Goal: Information Seeking & Learning: Check status

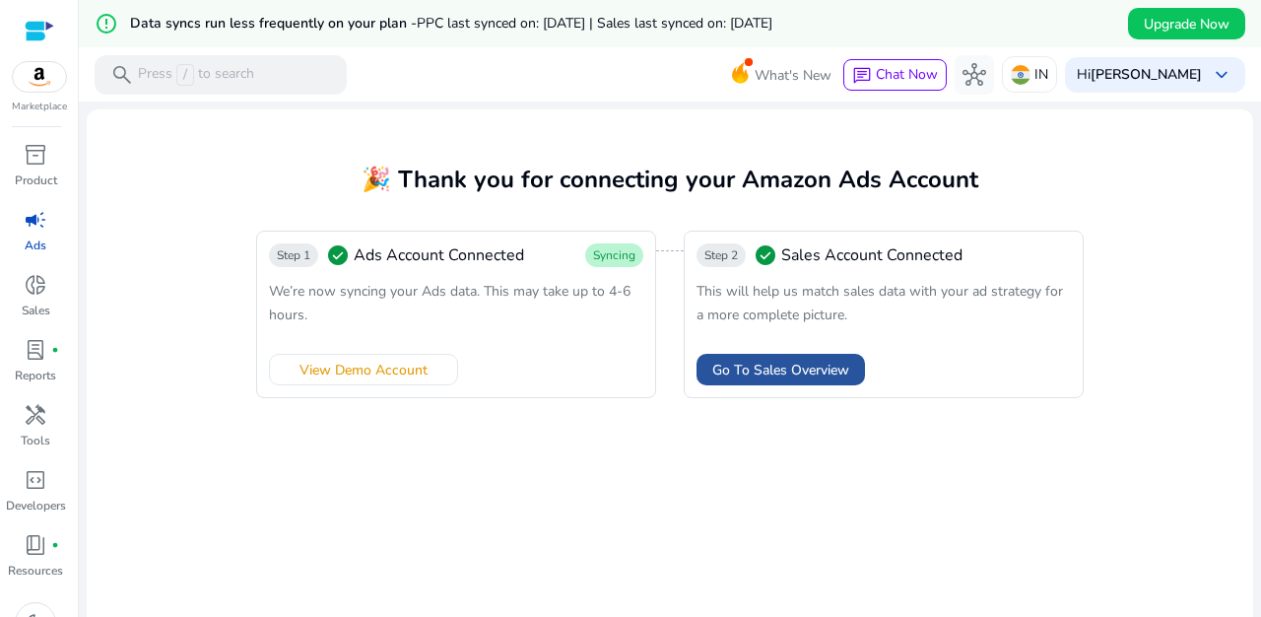
click at [785, 370] on span "Go To Sales Overview" at bounding box center [781, 370] width 137 height 21
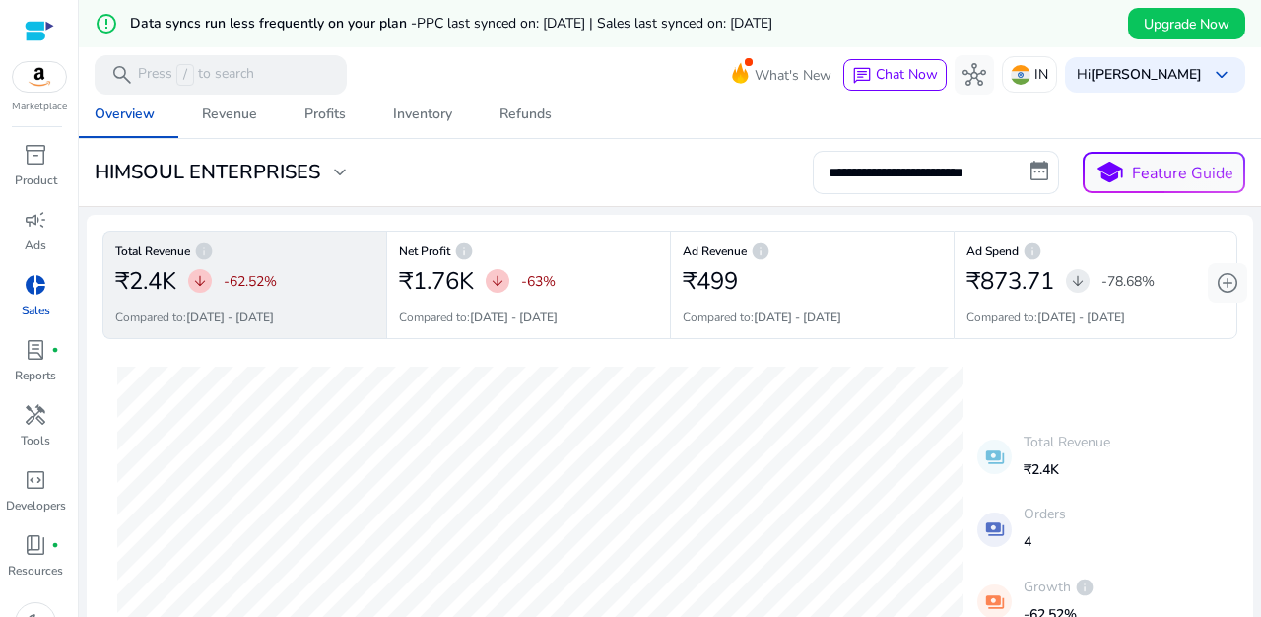
scroll to position [12, 0]
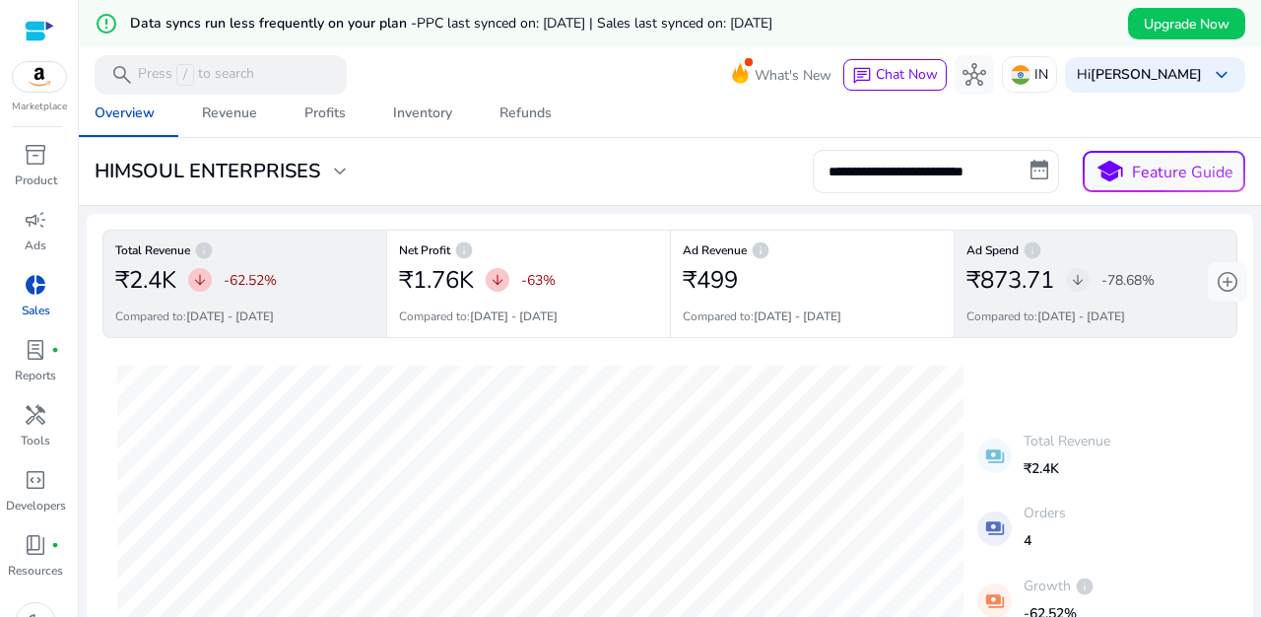
click at [1134, 281] on p "-78.68%" at bounding box center [1128, 280] width 53 height 21
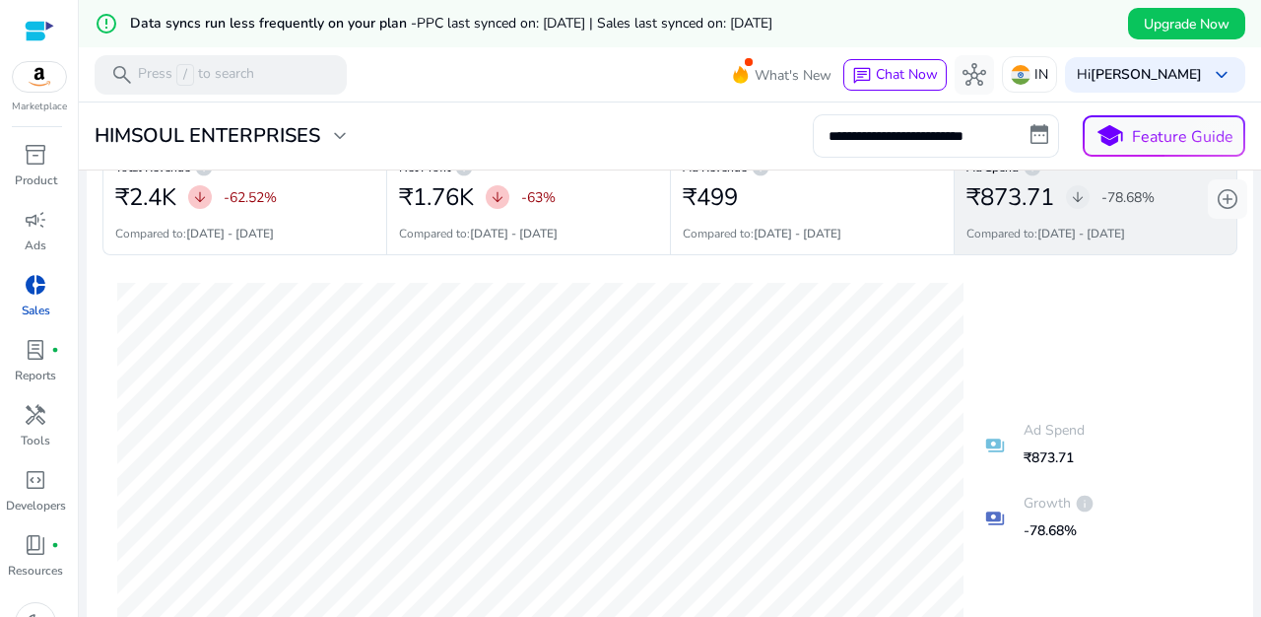
scroll to position [50, 0]
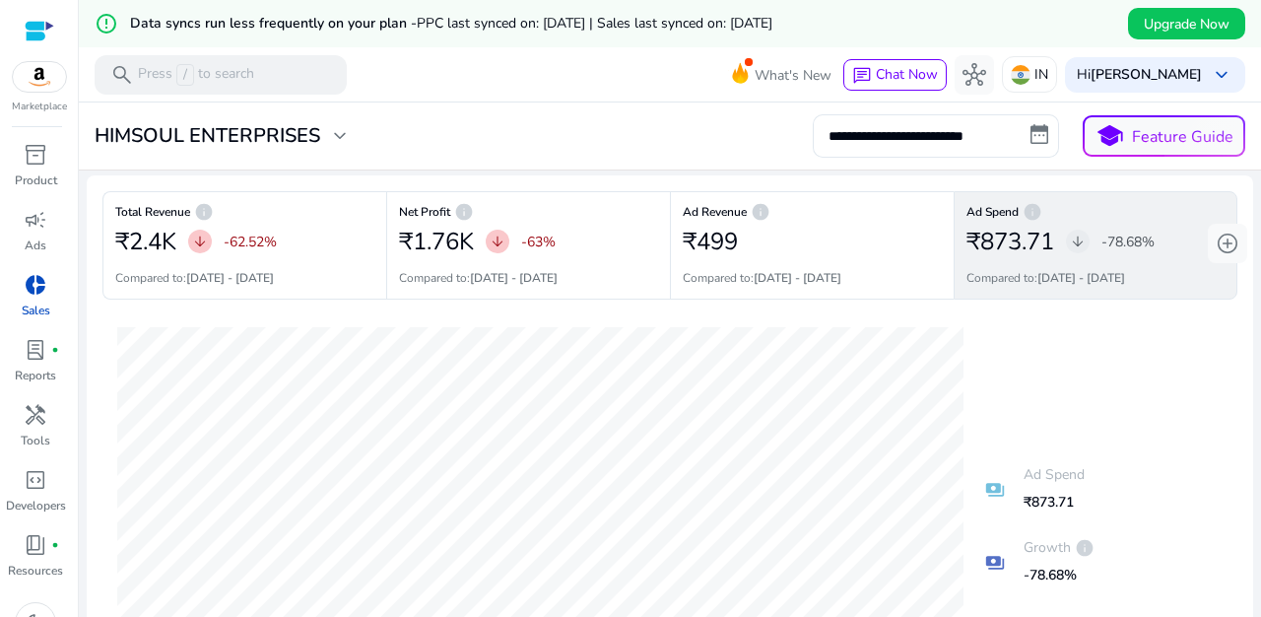
click at [1131, 245] on p "-78.68%" at bounding box center [1128, 242] width 53 height 21
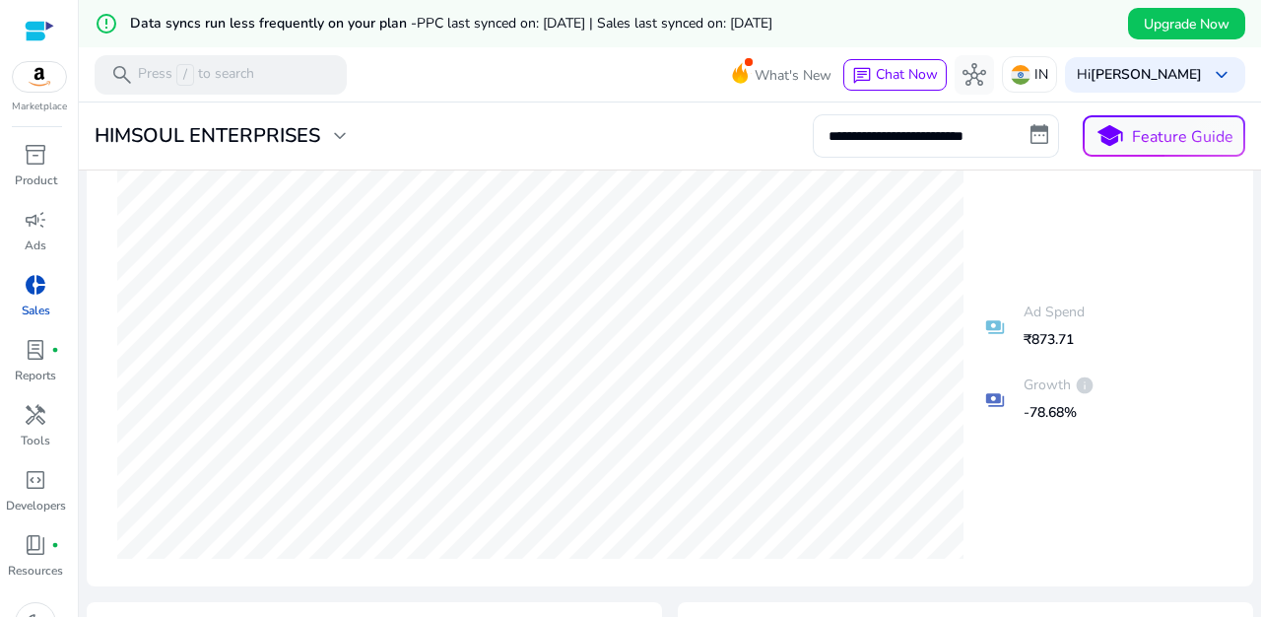
scroll to position [0, 0]
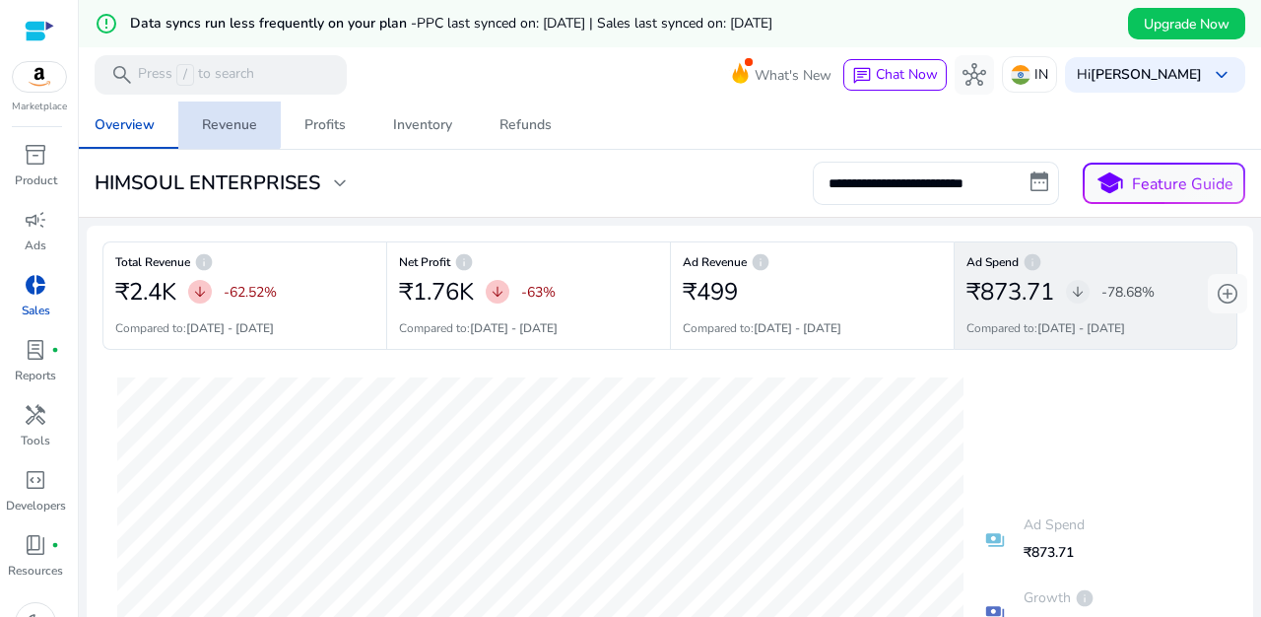
click at [229, 118] on div "Revenue" at bounding box center [229, 125] width 55 height 14
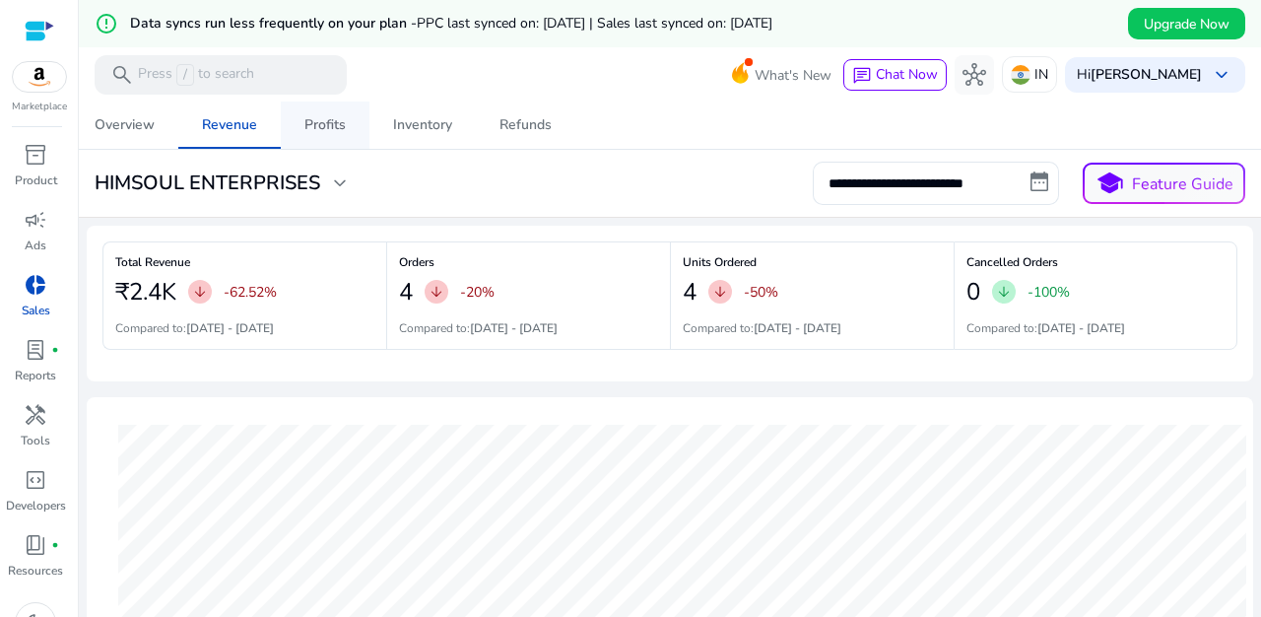
click at [330, 125] on div "Profits" at bounding box center [325, 125] width 41 height 14
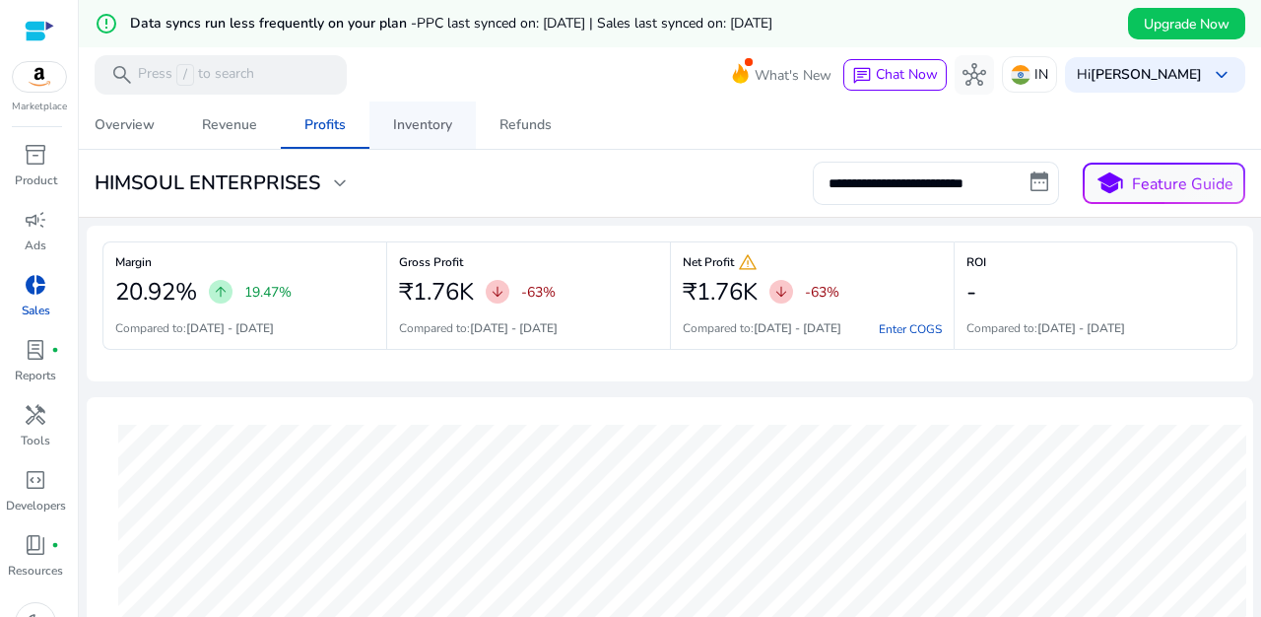
click at [411, 131] on div "Inventory" at bounding box center [422, 125] width 59 height 14
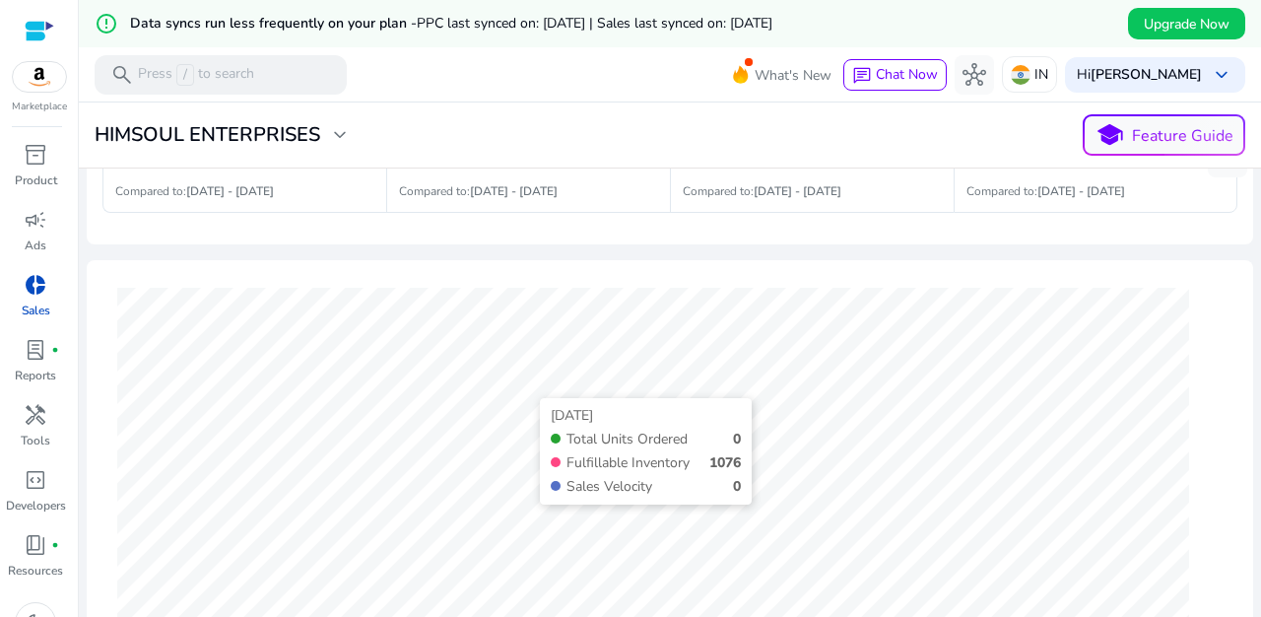
scroll to position [128, 0]
